Goal: Task Accomplishment & Management: Use online tool/utility

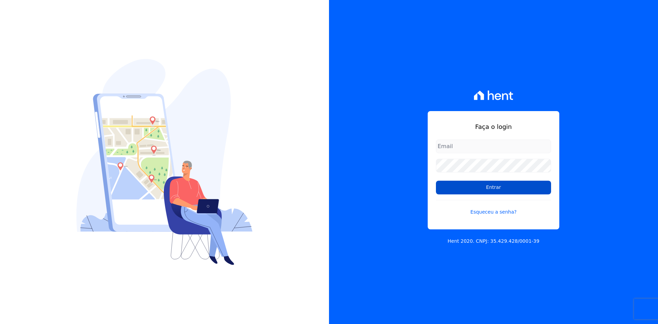
type input "contasareceber@deveck.com.br"
click at [503, 186] on input "Entrar" at bounding box center [493, 188] width 115 height 14
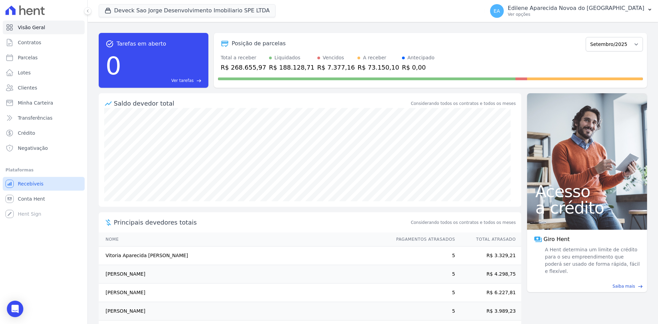
click at [29, 183] on span "Recebíveis" at bounding box center [31, 183] width 26 height 7
click at [32, 199] on span "Conta Hent" at bounding box center [31, 198] width 27 height 7
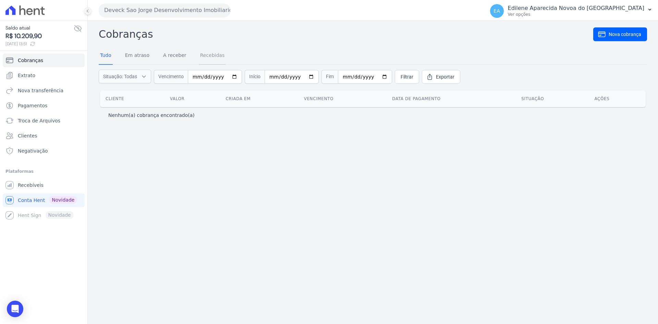
click at [215, 54] on link "Recebidas" at bounding box center [212, 56] width 27 height 18
click at [248, 77] on input "date" at bounding box center [237, 77] width 54 height 14
type input "[DATE]"
click at [293, 77] on input "date" at bounding box center [310, 77] width 54 height 14
click at [320, 79] on input "date" at bounding box center [310, 77] width 54 height 14
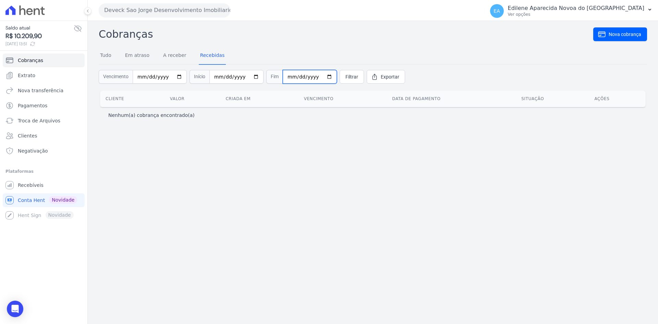
type input "[DATE]"
click at [346, 76] on span "Filtrar" at bounding box center [352, 76] width 13 height 7
click at [31, 63] on span "Cobranças" at bounding box center [30, 60] width 25 height 7
click at [76, 27] on icon at bounding box center [77, 28] width 7 height 6
click at [76, 27] on icon at bounding box center [78, 28] width 8 height 8
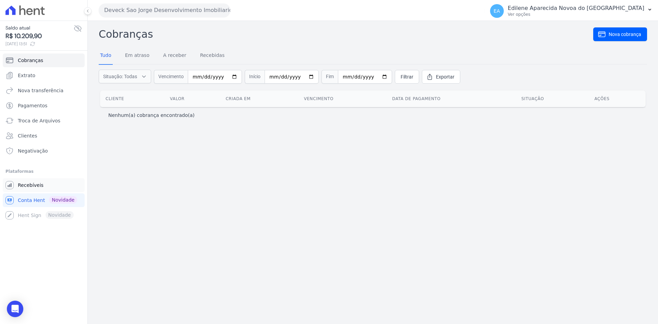
click at [36, 183] on span "Recebíveis" at bounding box center [31, 185] width 26 height 7
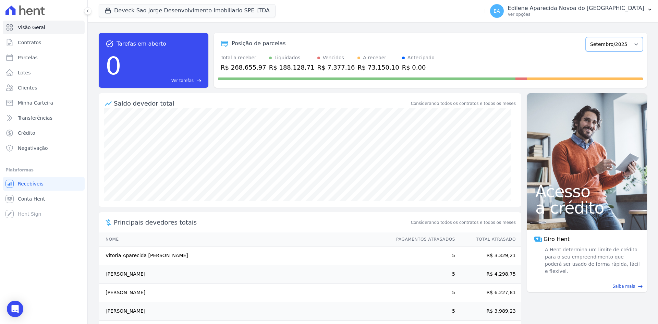
click at [633, 44] on select "Outubro/2024 Novembro/2024 Dezembro/2024 Janeiro/2025 Fevereiro/2025 Março/2025…" at bounding box center [614, 44] width 57 height 14
select select "05/2025"
click at [586, 37] on select "Outubro/2024 Novembro/2024 Dezembro/2024 Janeiro/2025 Fevereiro/2025 Março/2025…" at bounding box center [614, 44] width 57 height 14
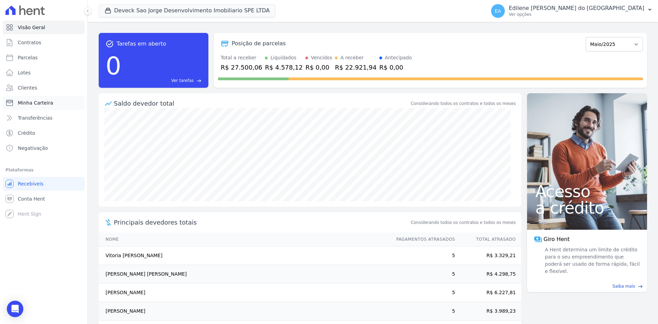
click at [33, 103] on span "Minha Carteira" at bounding box center [35, 102] width 35 height 7
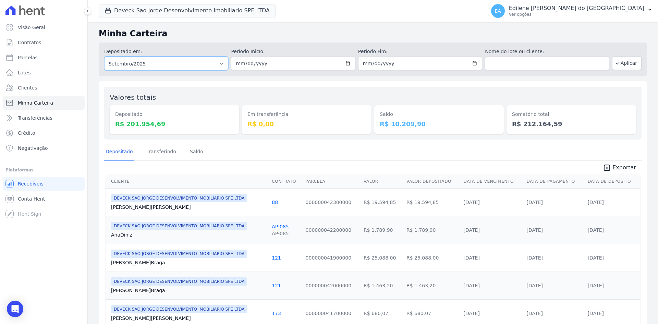
click at [218, 63] on select "Todos os meses Outubro/2024 Novembro/2024 Dezembro/2024 Janeiro/2025 Fevereiro/…" at bounding box center [166, 64] width 124 height 14
select select "05/2025"
click at [104, 57] on select "Todos os meses Outubro/2024 Novembro/2024 Dezembro/2024 Janeiro/2025 Fevereiro/…" at bounding box center [166, 64] width 124 height 14
drag, startPoint x: 625, startPoint y: 59, endPoint x: 609, endPoint y: 82, distance: 28.5
click at [625, 59] on button "Aplicar" at bounding box center [626, 63] width 29 height 14
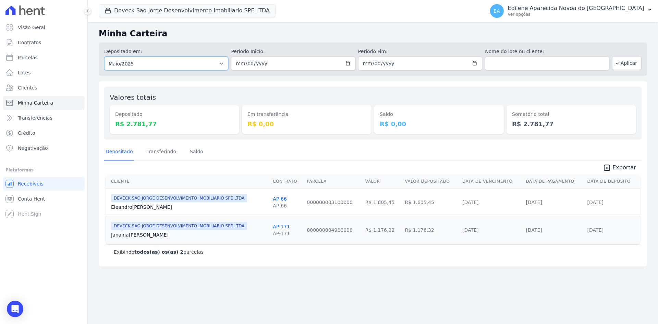
drag, startPoint x: 220, startPoint y: 64, endPoint x: 214, endPoint y: 66, distance: 6.6
click at [220, 64] on select "Todos os meses Outubro/2024 Novembro/2024 Dezembro/2024 [GEOGRAPHIC_DATA]/2025 …" at bounding box center [166, 64] width 124 height 14
select select "06/2025"
click at [104, 57] on select "Todos os meses Outubro/2024 Novembro/2024 Dezembro/2024 [GEOGRAPHIC_DATA]/2025 …" at bounding box center [166, 64] width 124 height 14
drag, startPoint x: 630, startPoint y: 64, endPoint x: 626, endPoint y: 66, distance: 4.1
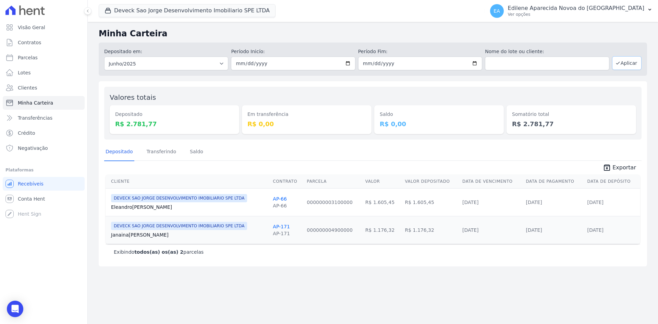
click at [630, 64] on button "Aplicar" at bounding box center [626, 63] width 29 height 14
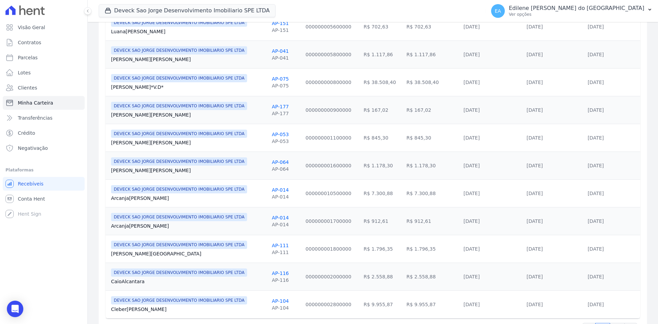
scroll to position [596, 0]
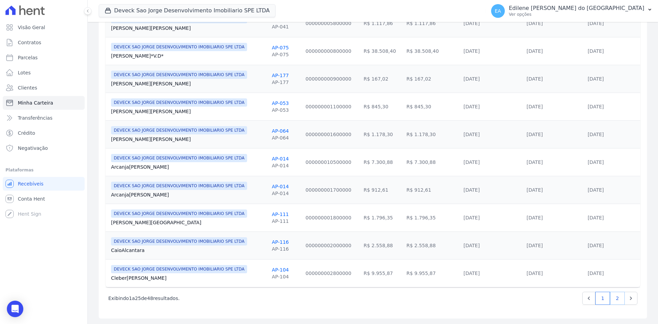
click at [614, 300] on link "2" at bounding box center [617, 298] width 15 height 13
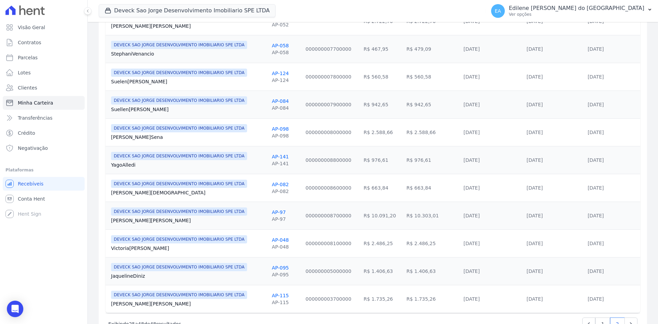
scroll to position [540, 0]
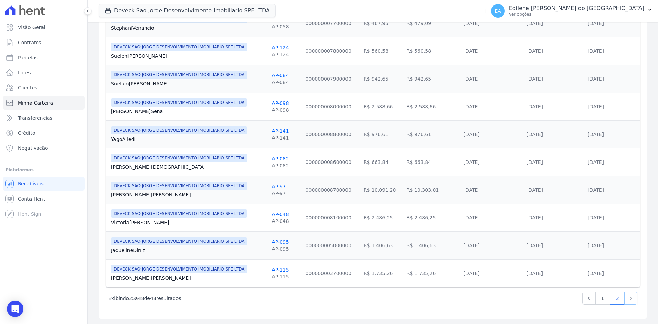
click at [628, 296] on icon "Next" at bounding box center [631, 298] width 7 height 7
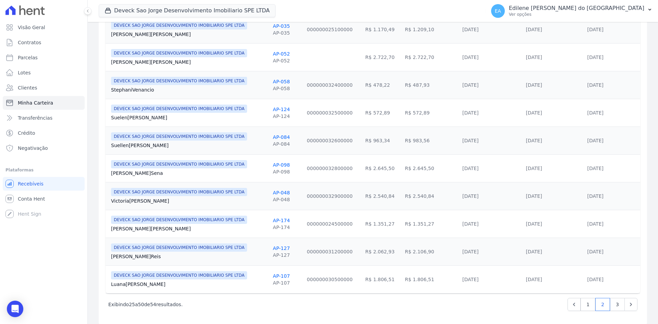
scroll to position [596, 0]
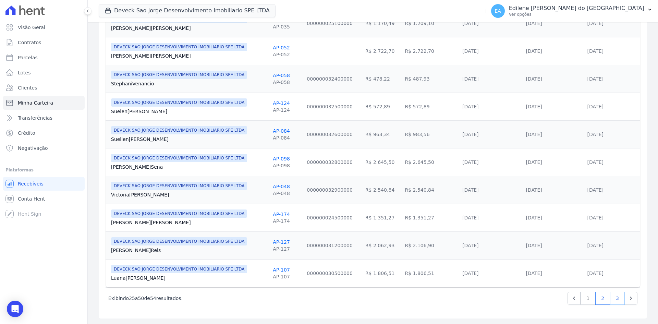
click at [611, 298] on link "3" at bounding box center [617, 298] width 15 height 13
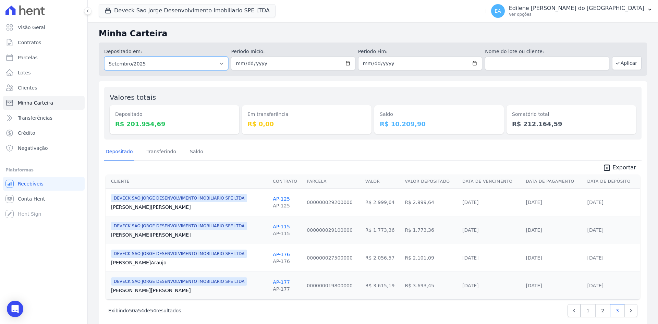
click at [219, 62] on select "Todos os meses Outubro/2024 Novembro/2024 Dezembro/2024 Janeiro/2025 Fevereiro/…" at bounding box center [166, 64] width 124 height 14
select select "06/2025"
click at [104, 57] on select "Todos os meses Outubro/2024 Novembro/2024 Dezembro/2024 Janeiro/2025 Fevereiro/…" at bounding box center [166, 64] width 124 height 14
click at [619, 64] on button "Aplicar" at bounding box center [626, 63] width 29 height 14
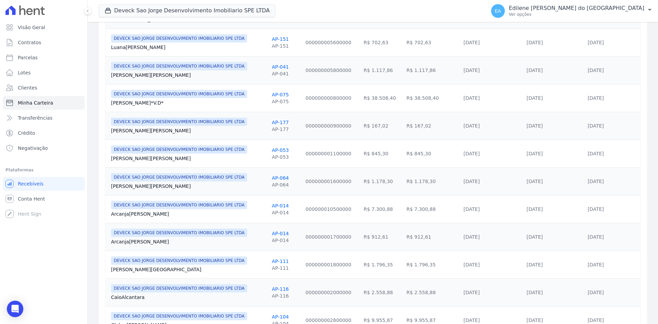
scroll to position [596, 0]
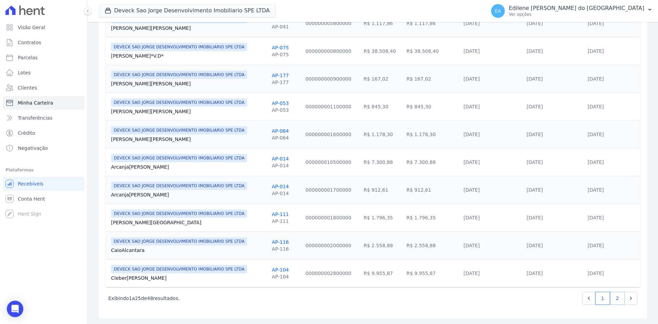
click at [613, 299] on link "2" at bounding box center [617, 298] width 15 height 13
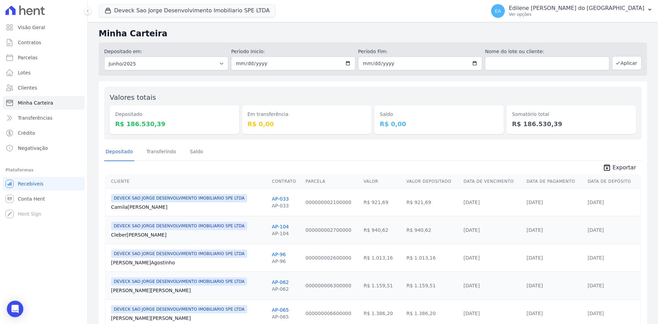
click at [621, 167] on span "Exportar" at bounding box center [625, 168] width 24 height 8
